Goal: Task Accomplishment & Management: Manage account settings

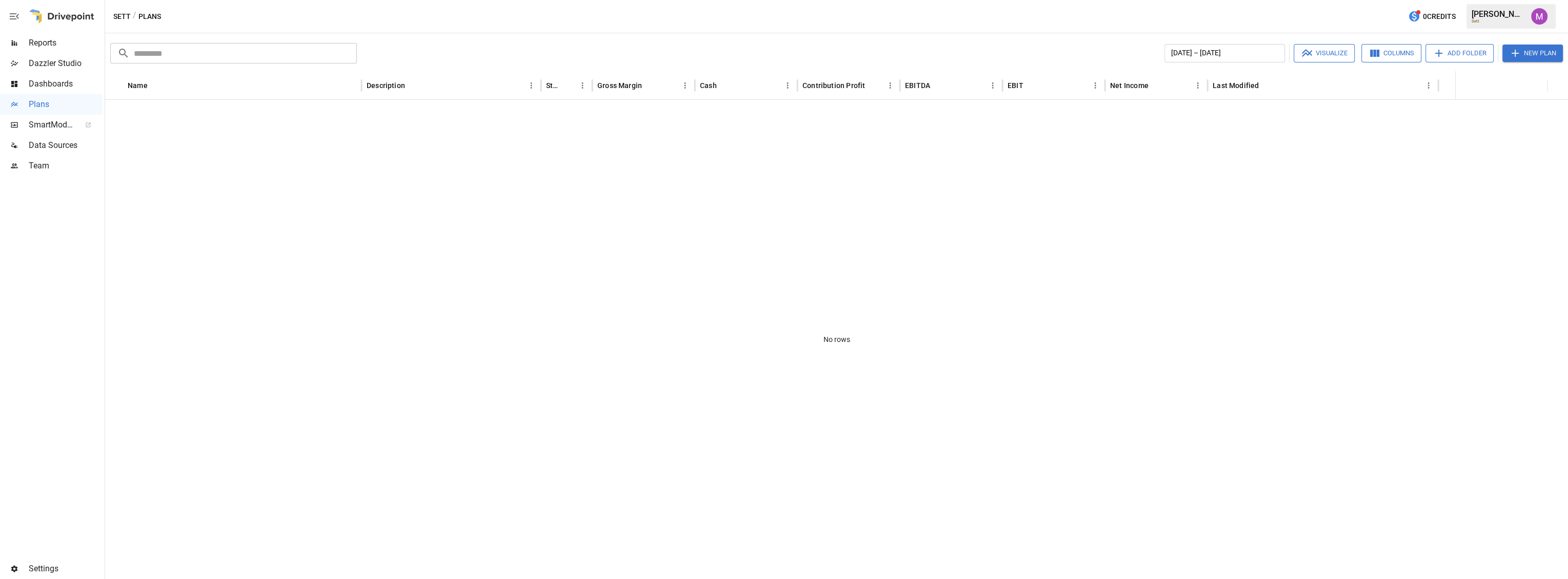
click at [44, 561] on div "Settings" at bounding box center [51, 570] width 102 height 21
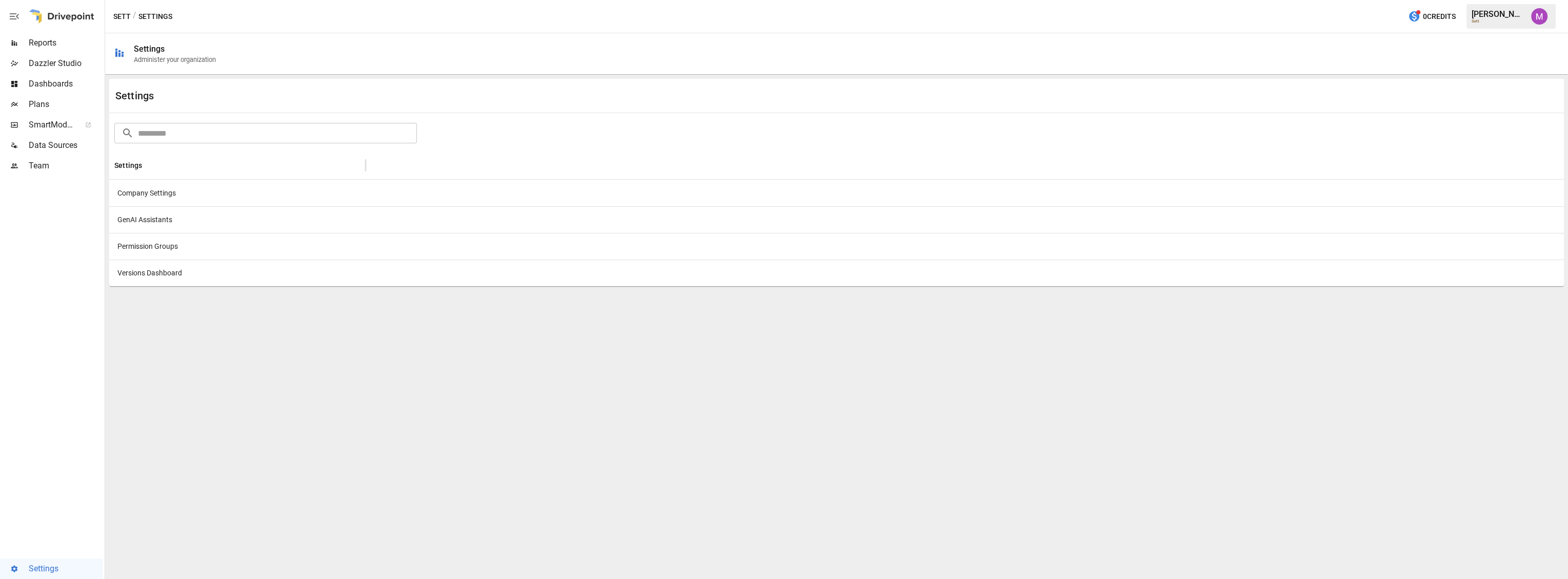
click at [161, 186] on div "Company Settings" at bounding box center [237, 193] width 256 height 26
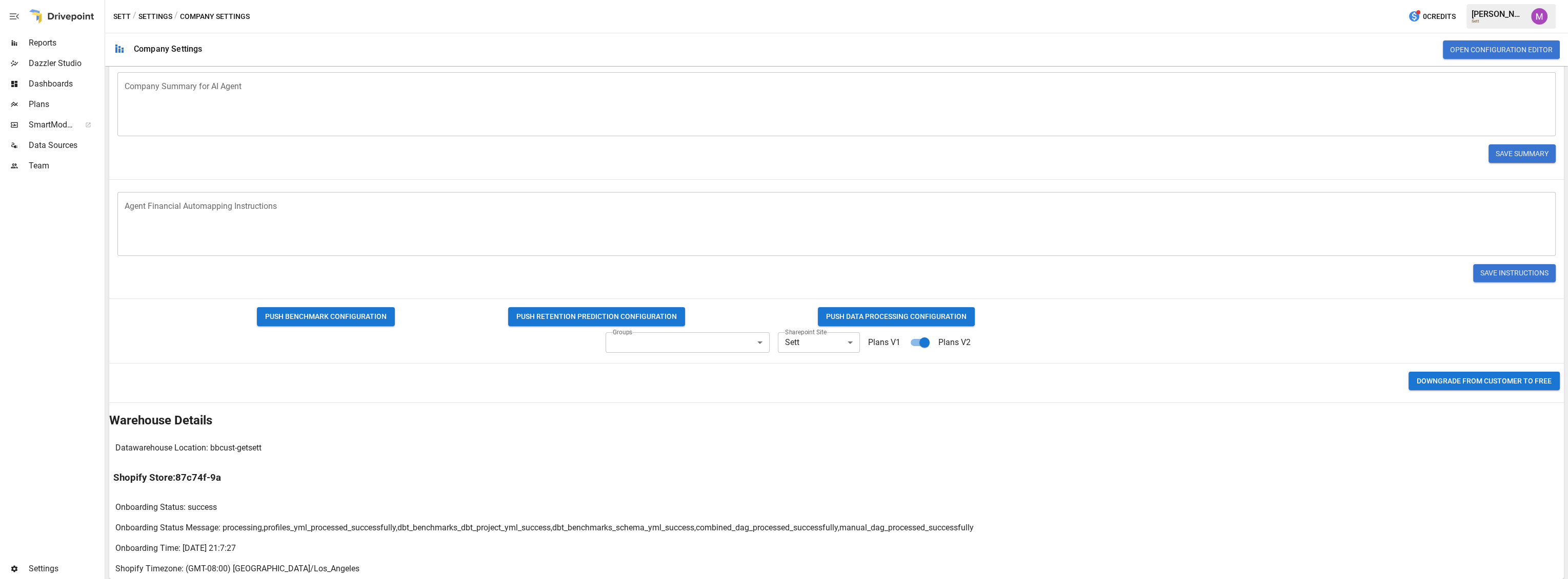
scroll to position [243, 0]
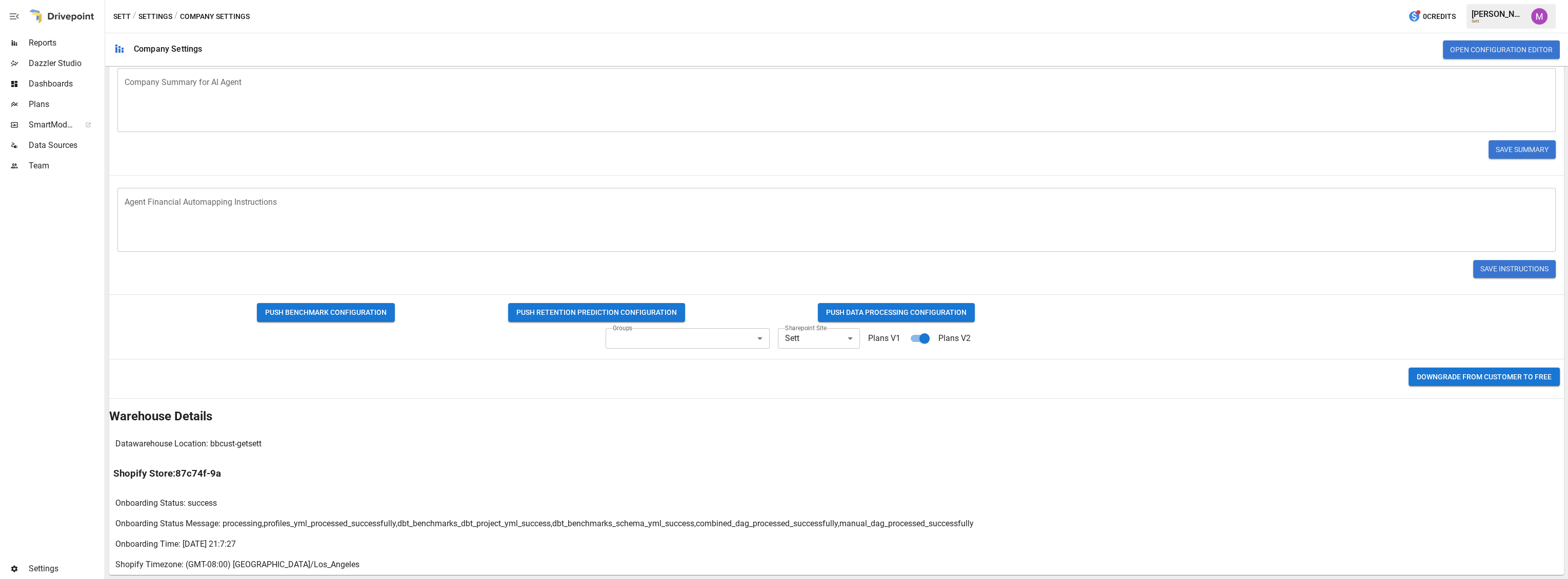
click at [845, 415] on h2 "Warehouse Details" at bounding box center [836, 416] width 1455 height 14
click at [68, 108] on span "Plans" at bounding box center [65, 104] width 74 height 12
